Goal: Check status

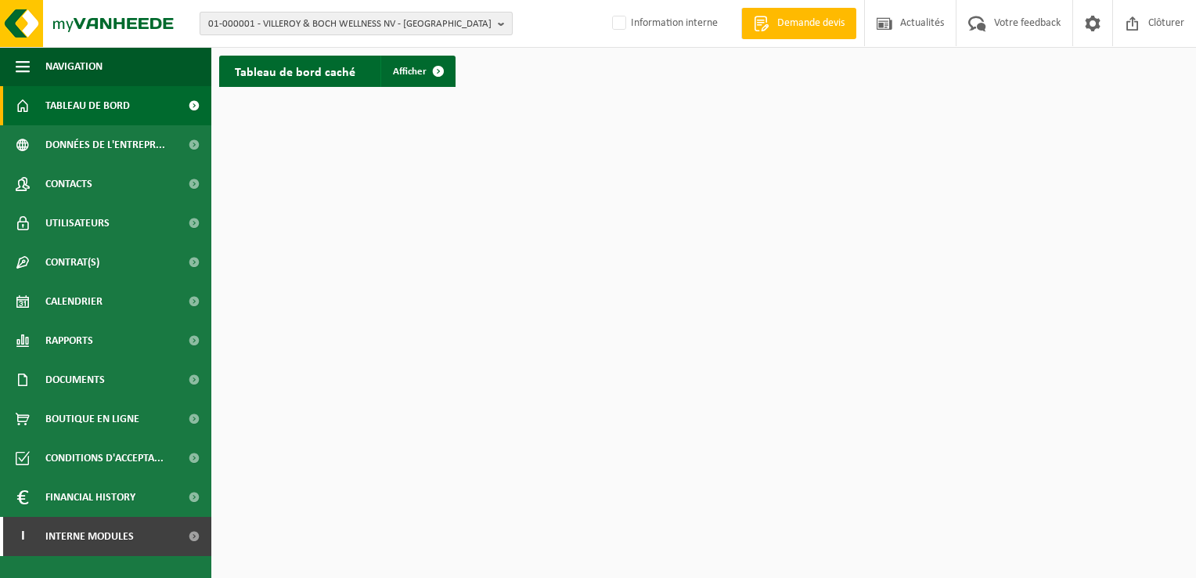
click at [385, 25] on span "01-000001 - VILLEROY & BOCH WELLNESS NV - ROESELARE" at bounding box center [349, 24] width 283 height 23
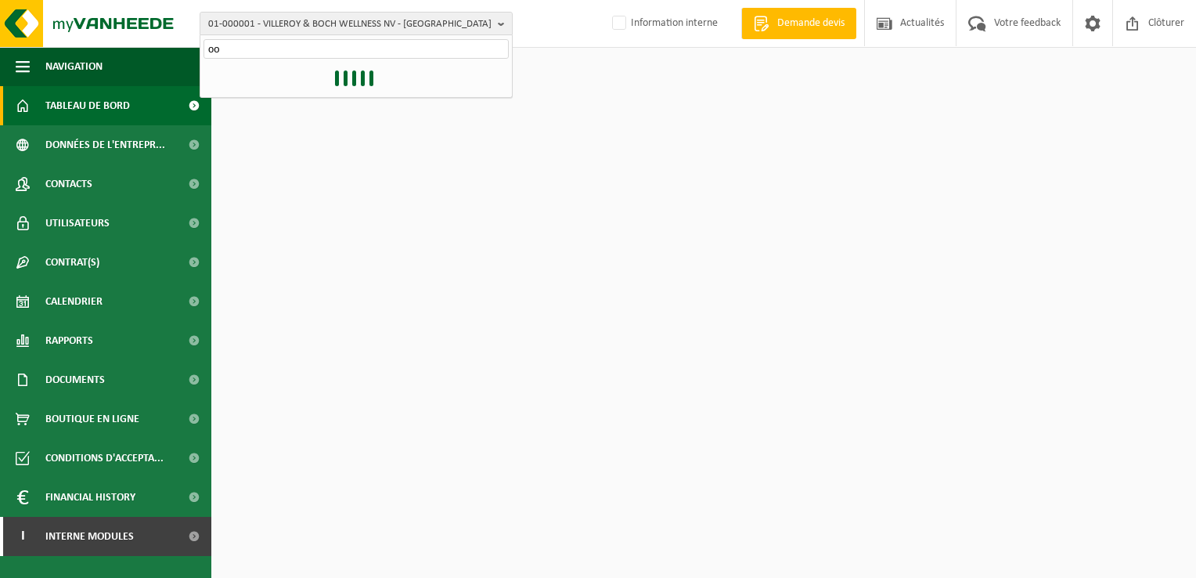
type input "o"
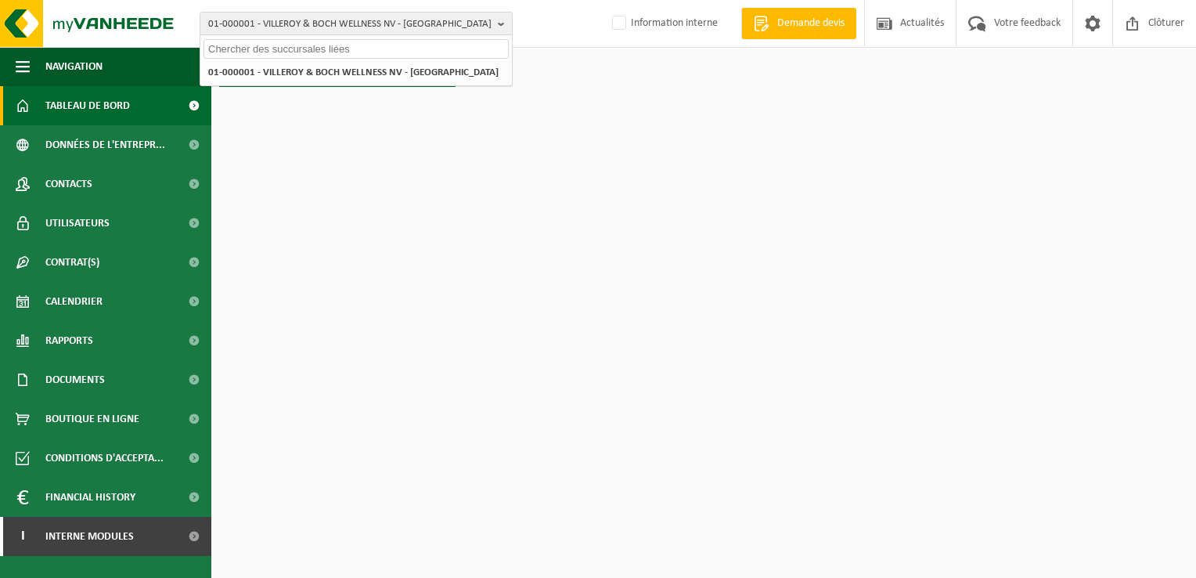
paste input "10-968446"
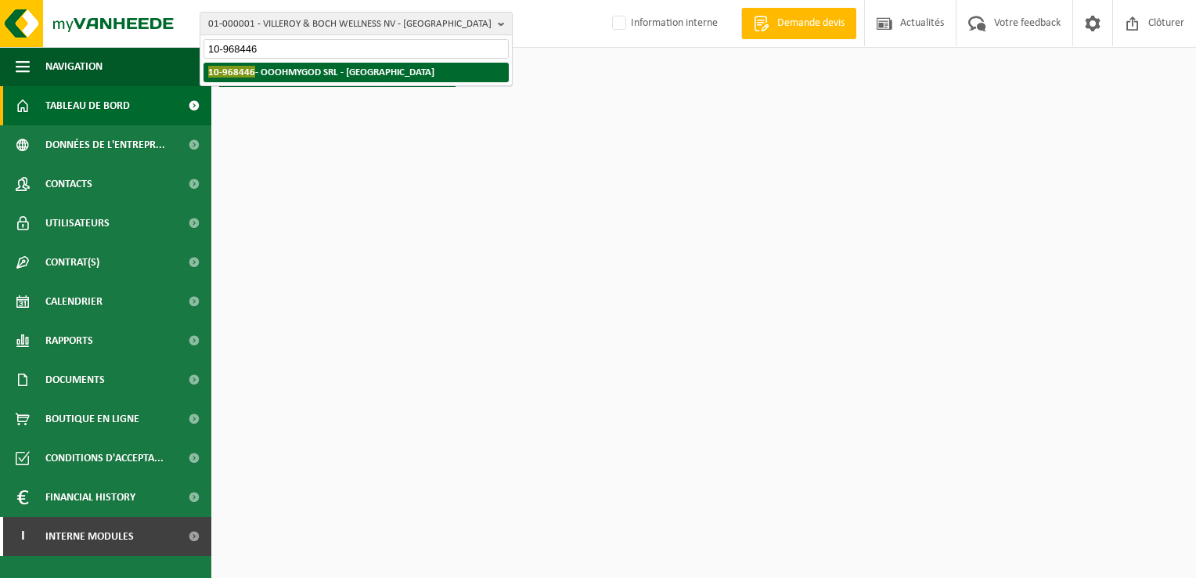
type input "10-968446"
click at [295, 74] on strong "10-968446 - OOOHMYGOD SRL - LIÈGE" at bounding box center [321, 72] width 226 height 12
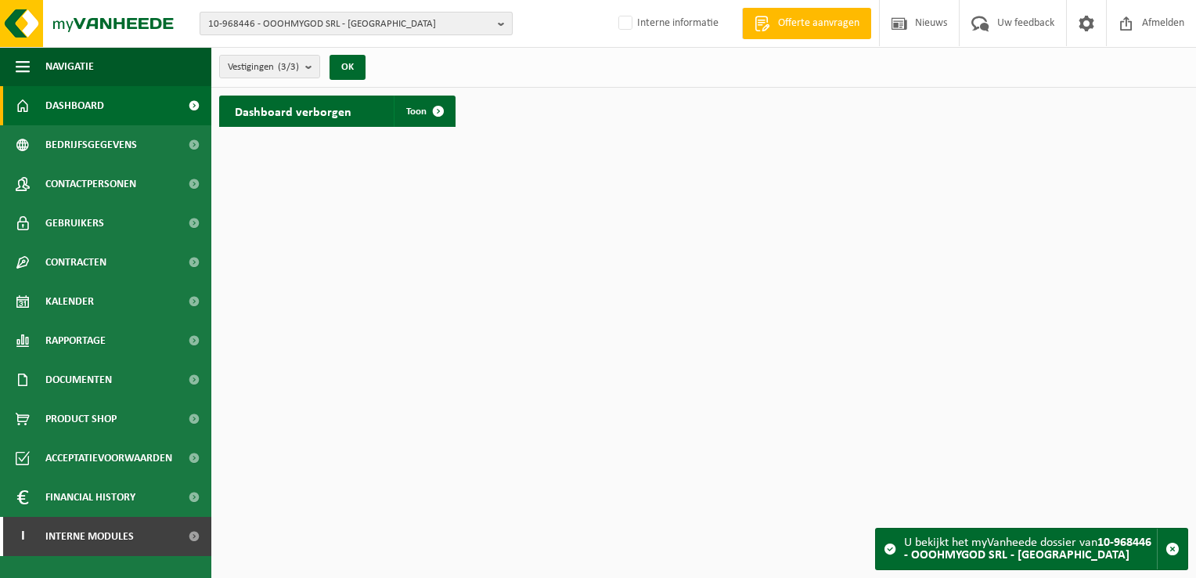
click at [345, 27] on span "10-968446 - OOOHMYGOD SRL - [GEOGRAPHIC_DATA]" at bounding box center [349, 24] width 283 height 23
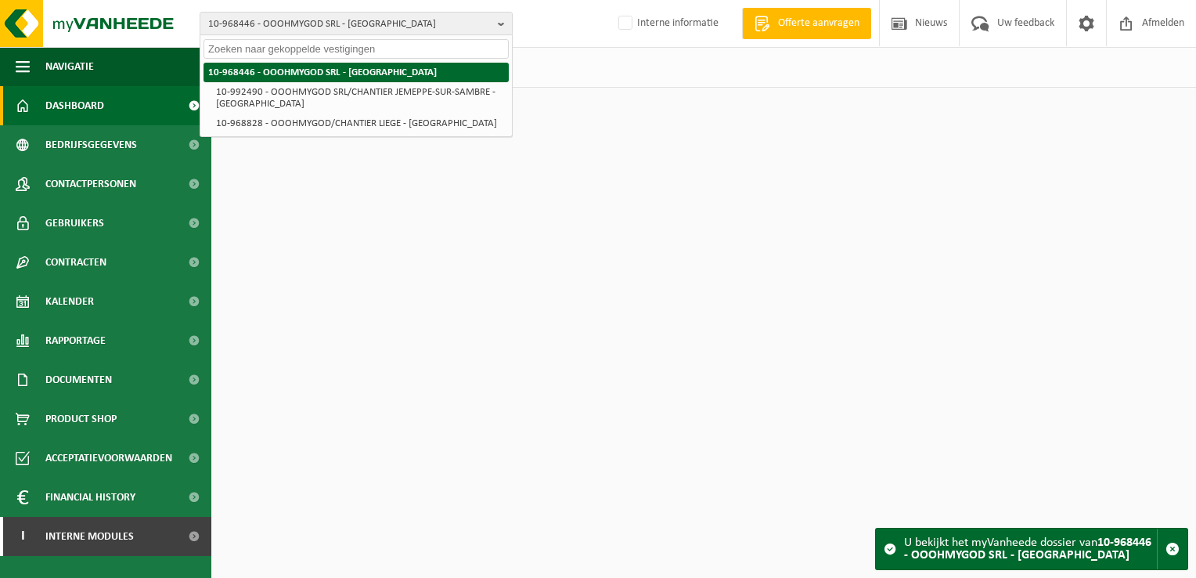
click at [340, 74] on strong "10-968446 - OOOHMYGOD SRL - [GEOGRAPHIC_DATA]" at bounding box center [322, 72] width 229 height 10
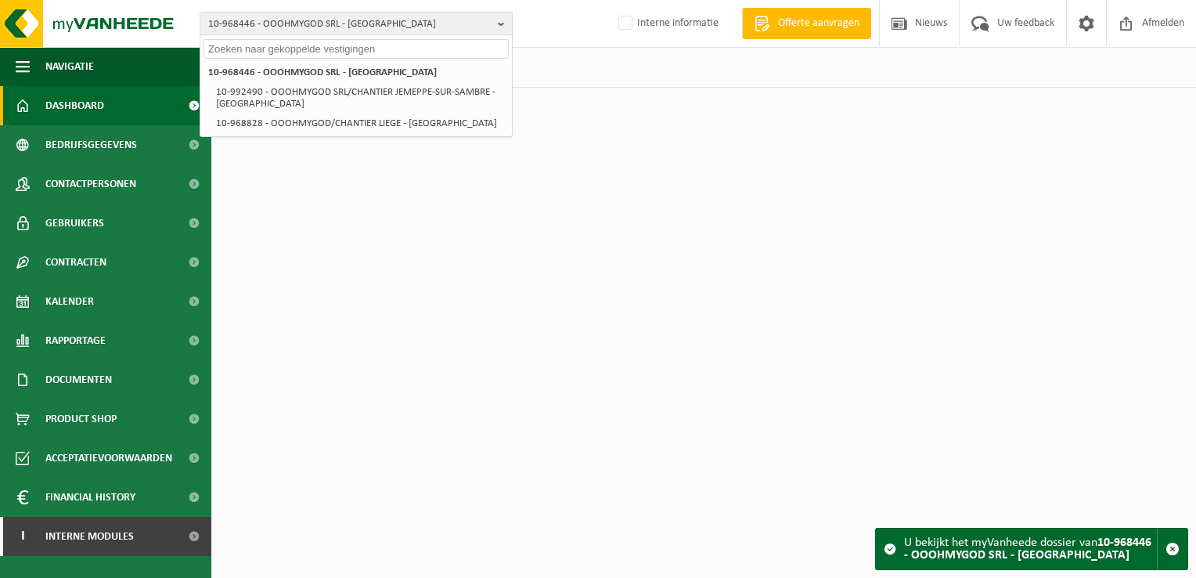
click at [365, 193] on html "10-968446 - OOOHMYGOD SRL - LIÈGE 10-968446 - OOOHMYGOD SRL - LIÈGE 10-992490 -…" at bounding box center [598, 289] width 1196 height 578
click at [339, 49] on input "text" at bounding box center [355, 49] width 305 height 20
paste input "10-992490"
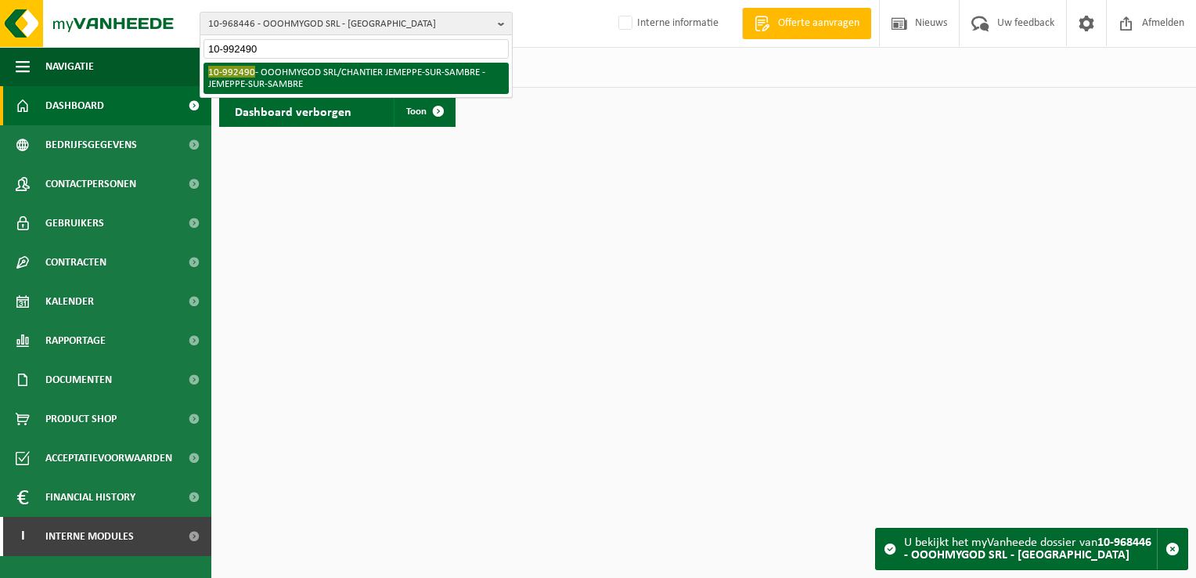
type input "10-992490"
click at [329, 73] on li "10-992490 - OOOHMYGOD SRL/CHANTIER JEMEPPE-SUR-SAMBRE - JEMEPPE-SUR-SAMBRE" at bounding box center [355, 78] width 305 height 31
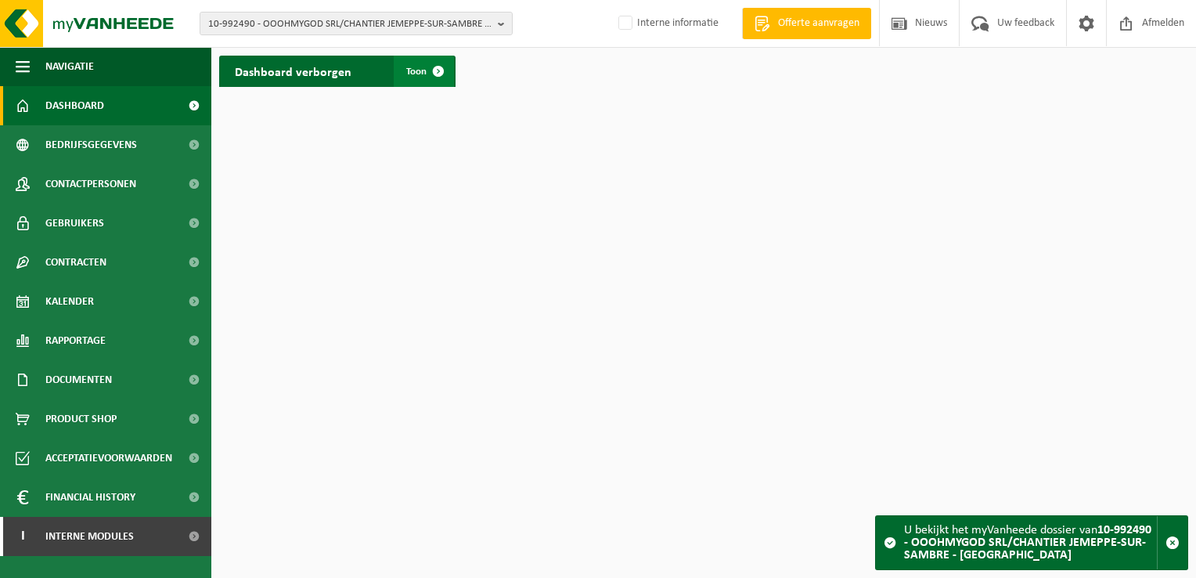
click at [406, 73] on span "Toon" at bounding box center [416, 72] width 20 height 10
